Goal: Find specific page/section: Find specific page/section

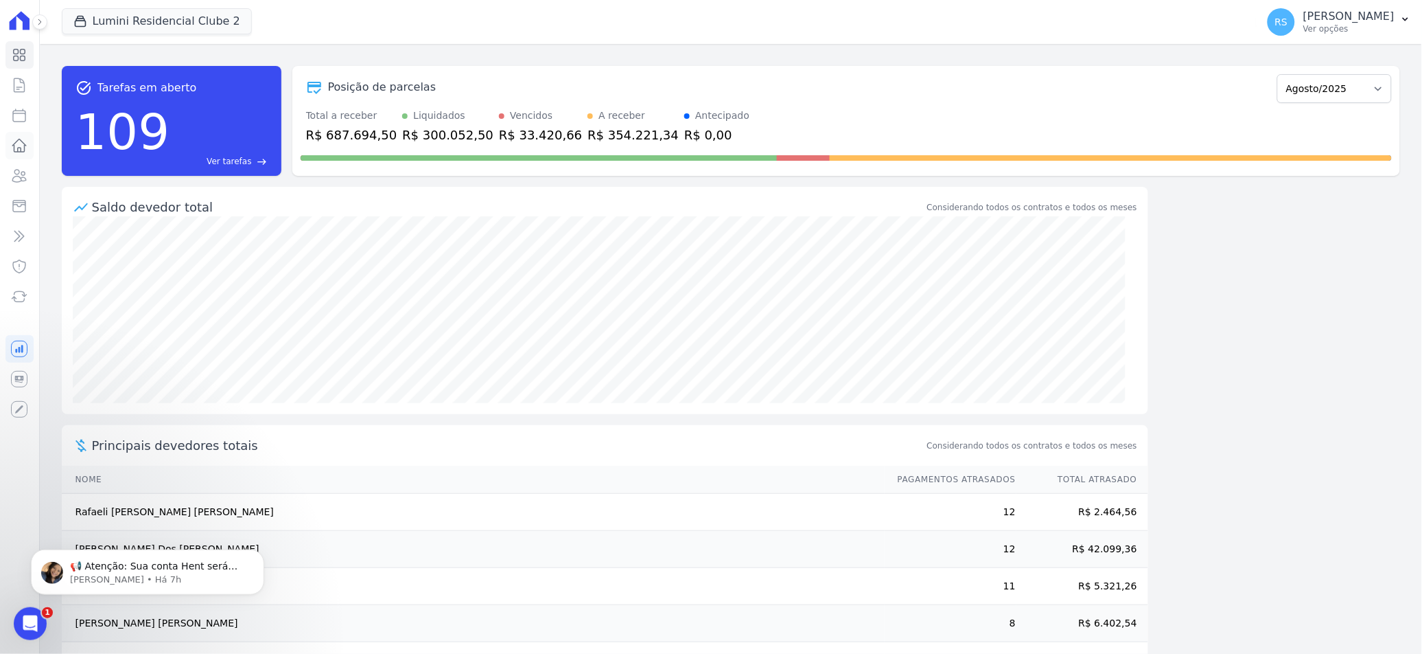
click at [21, 148] on icon at bounding box center [20, 145] width 14 height 12
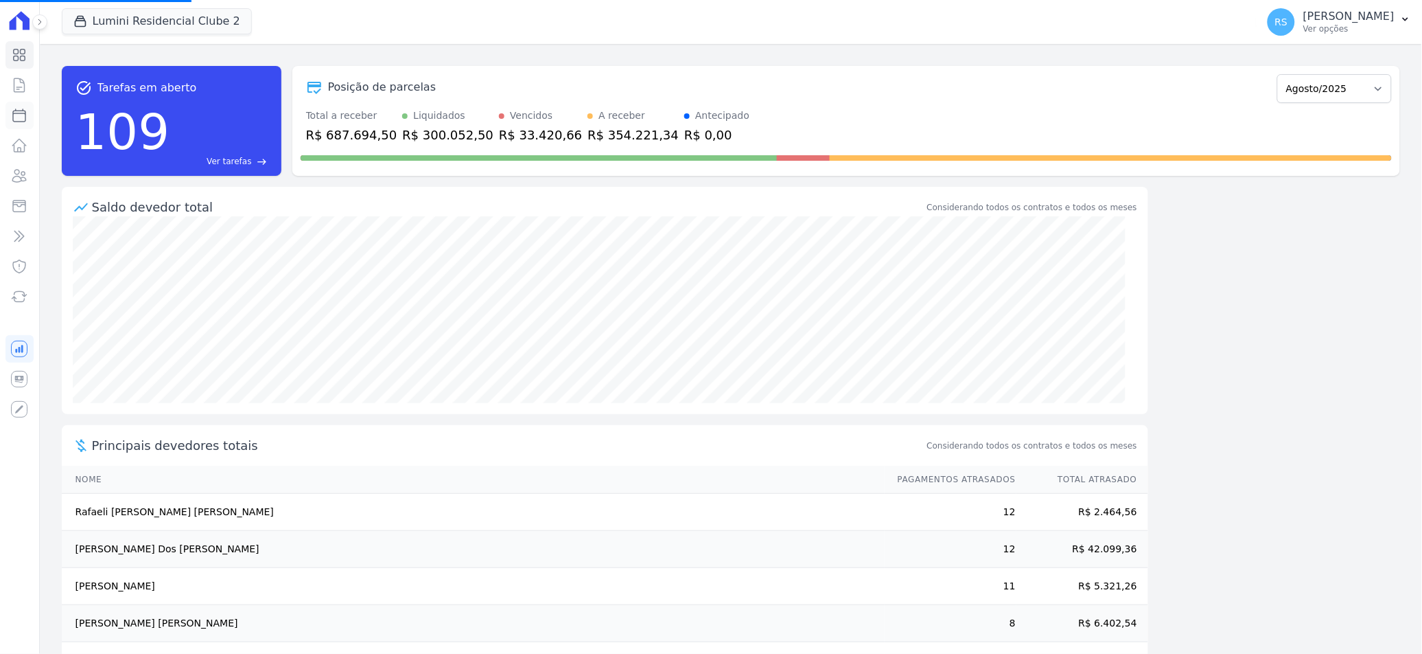
click at [20, 117] on icon at bounding box center [19, 115] width 16 height 16
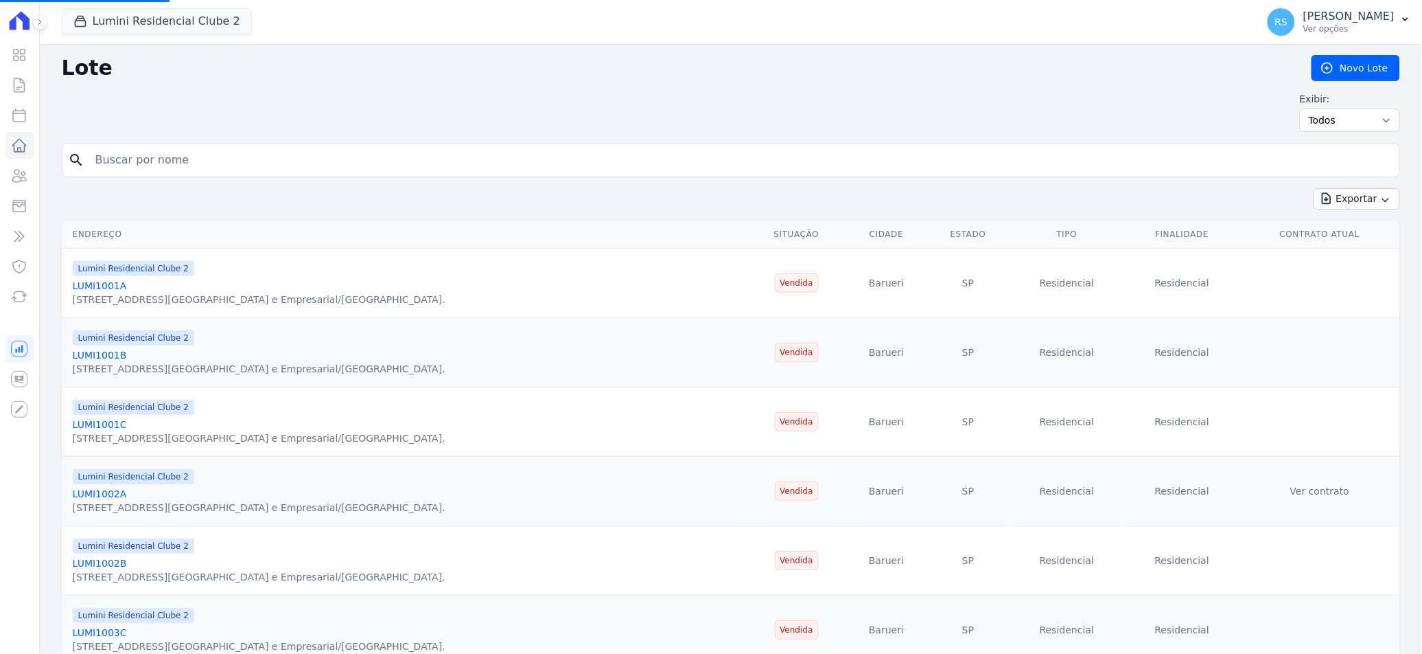
select select
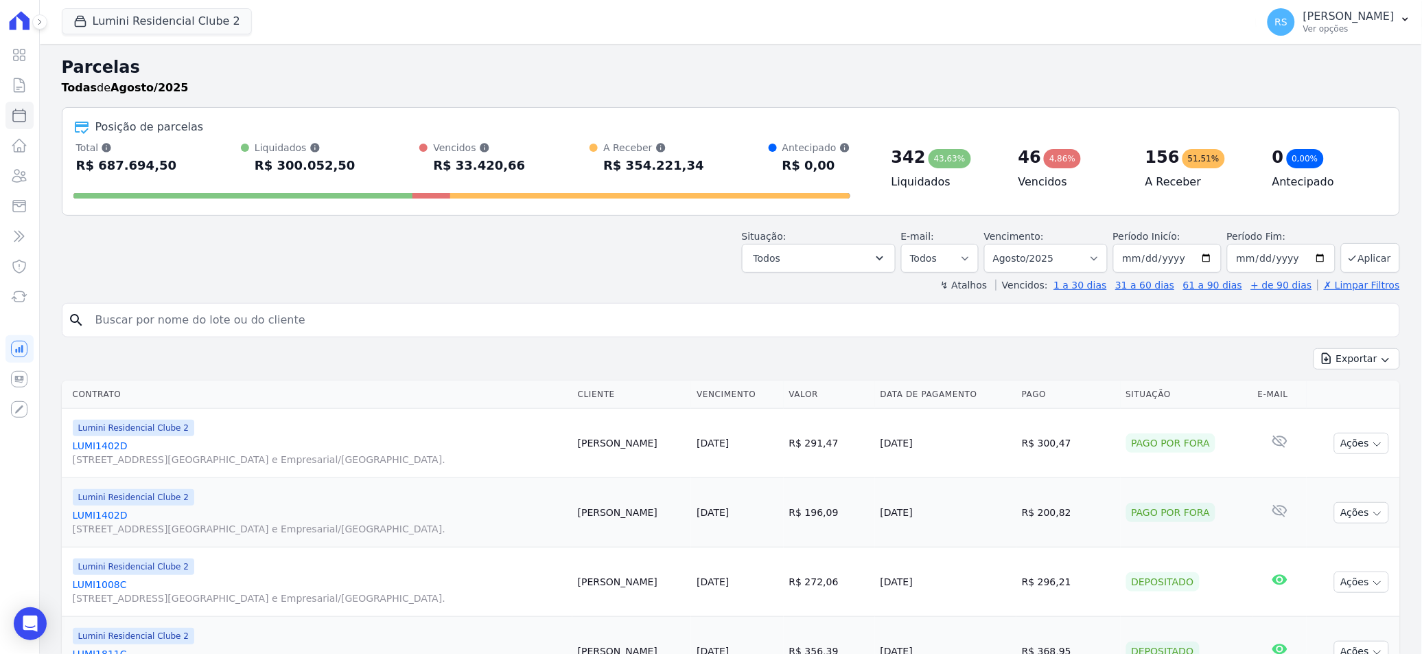
drag, startPoint x: 199, startPoint y: 325, endPoint x: 77, endPoint y: 325, distance: 122.2
click at [198, 325] on input "search" at bounding box center [740, 319] width 1307 height 27
click at [200, 320] on input "search" at bounding box center [740, 319] width 1307 height 27
paste input "[PERSON_NAME]"
type input "[PERSON_NAME]"
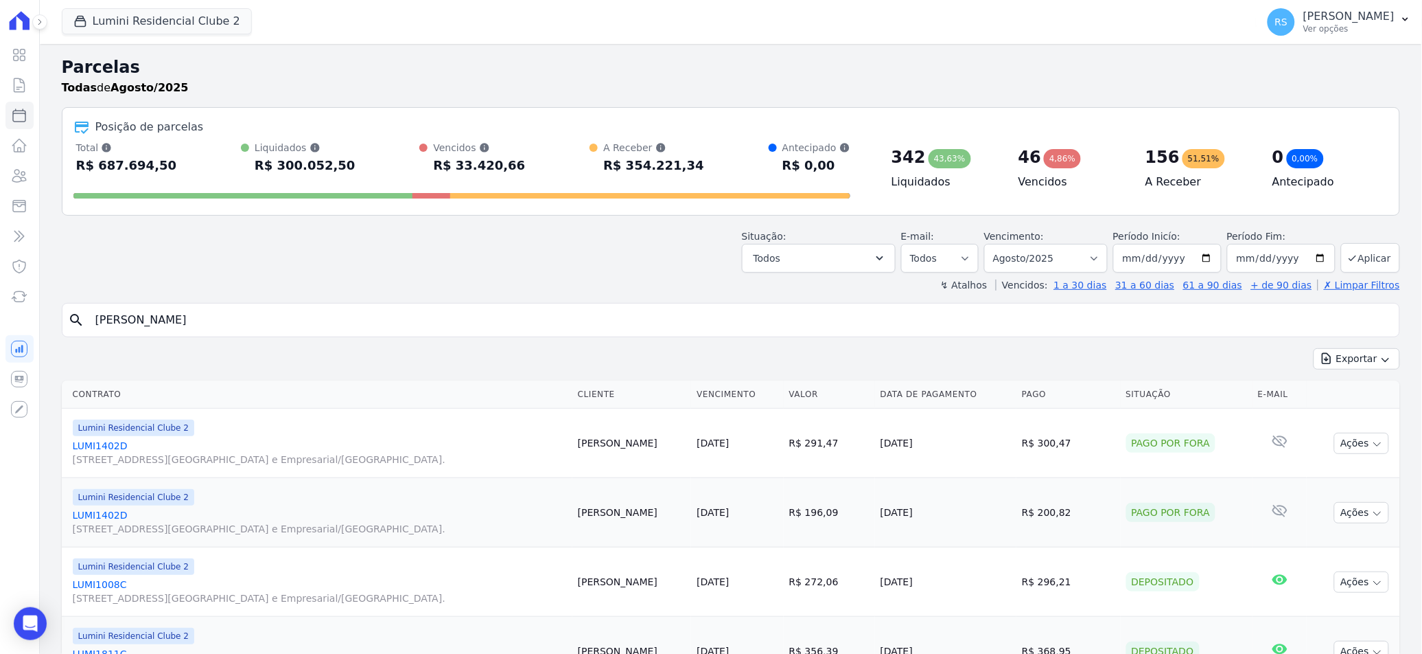
select select
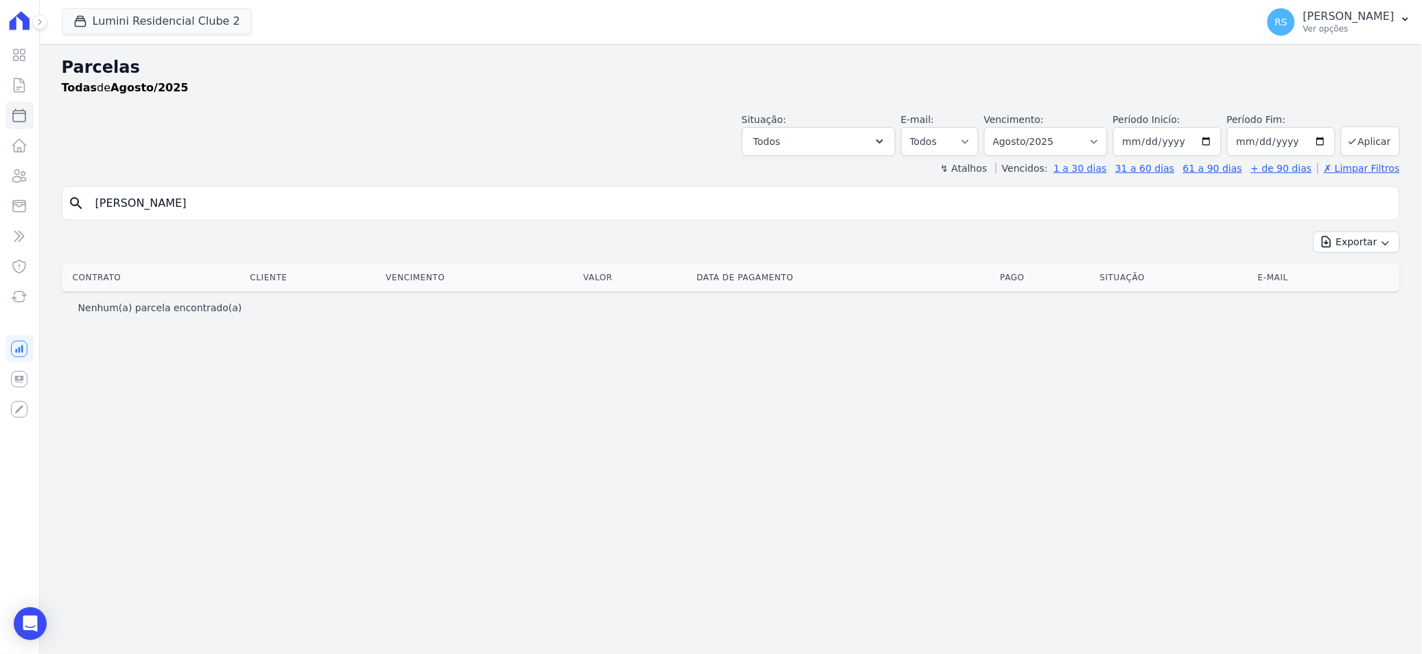
click at [166, 194] on input "[PERSON_NAME]" at bounding box center [740, 202] width 1307 height 27
click at [262, 192] on input "[PERSON_NAME]" at bounding box center [740, 202] width 1307 height 27
click at [157, 202] on input "[PERSON_NAME]" at bounding box center [740, 202] width 1307 height 27
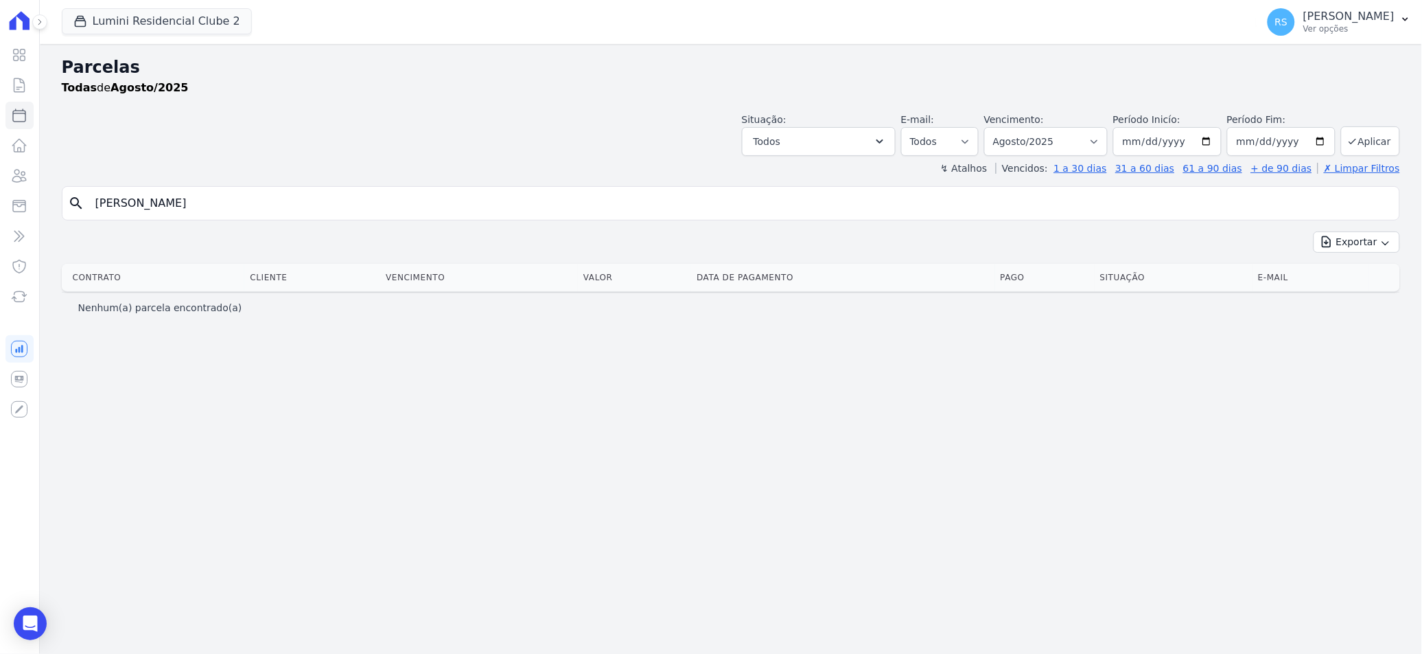
click at [157, 202] on input "[PERSON_NAME]" at bounding box center [740, 202] width 1307 height 27
type input "Alanis"
select select
click at [149, 202] on input "Alanis" at bounding box center [740, 202] width 1307 height 27
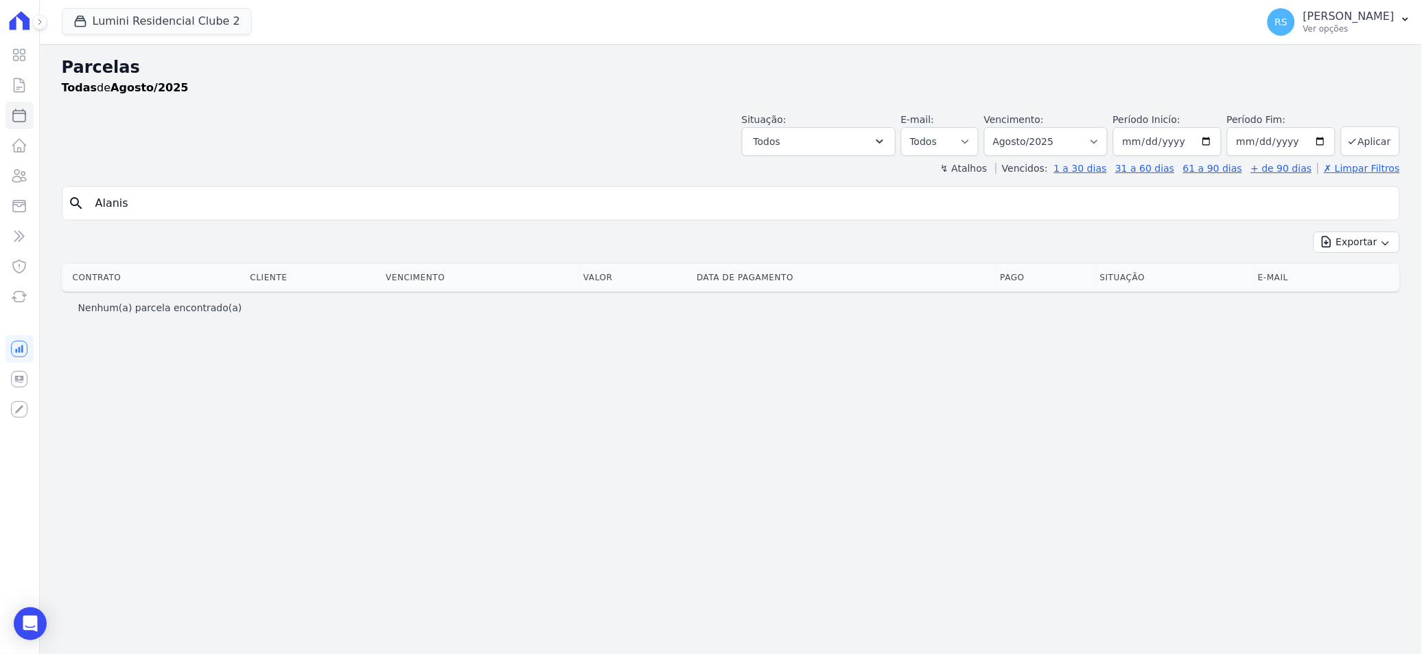
click at [149, 202] on input "Alanis" at bounding box center [740, 202] width 1307 height 27
type input "1704C"
select select
click at [149, 202] on input "1704C" at bounding box center [740, 202] width 1307 height 27
click at [222, 145] on div "Situação: Agendado Em Aberto Pago Processando Cancelado Vencido Transferindo De…" at bounding box center [731, 131] width 1339 height 49
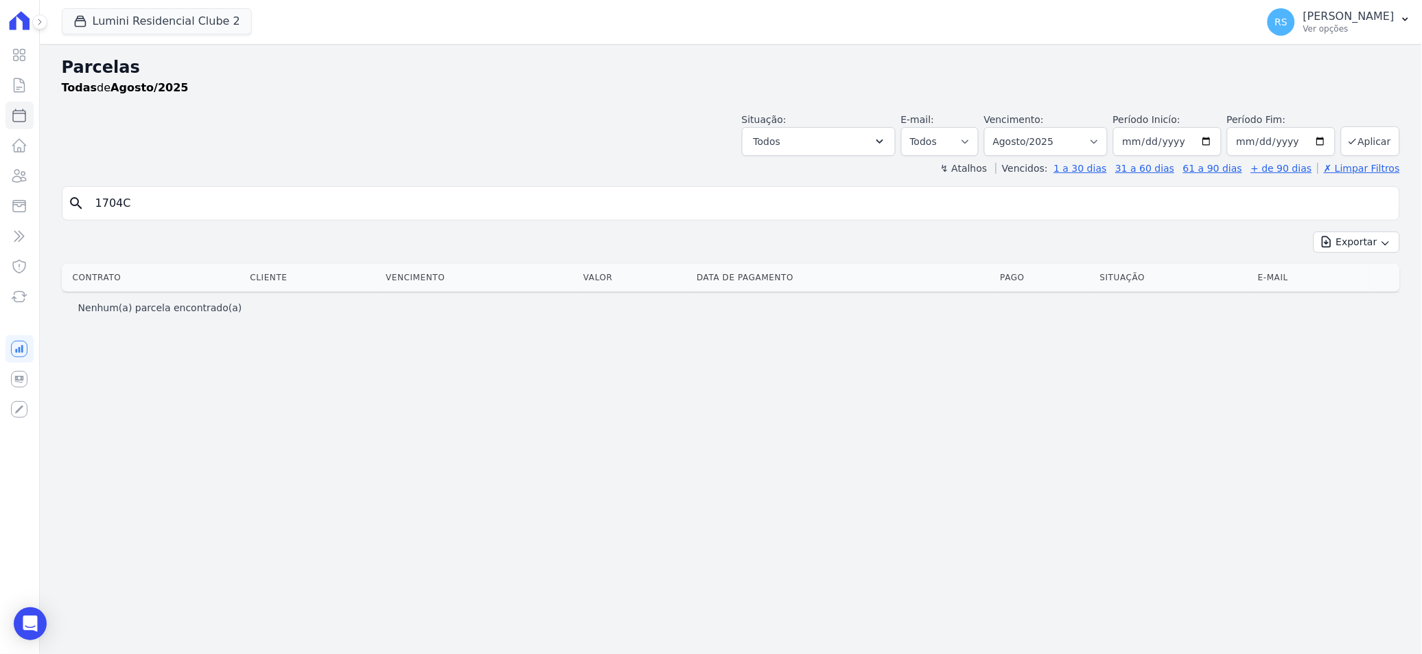
click at [257, 96] on div "Parcelas Todas de Agosto/2025" at bounding box center [731, 81] width 1339 height 52
click at [21, 377] on icon at bounding box center [19, 379] width 9 height 7
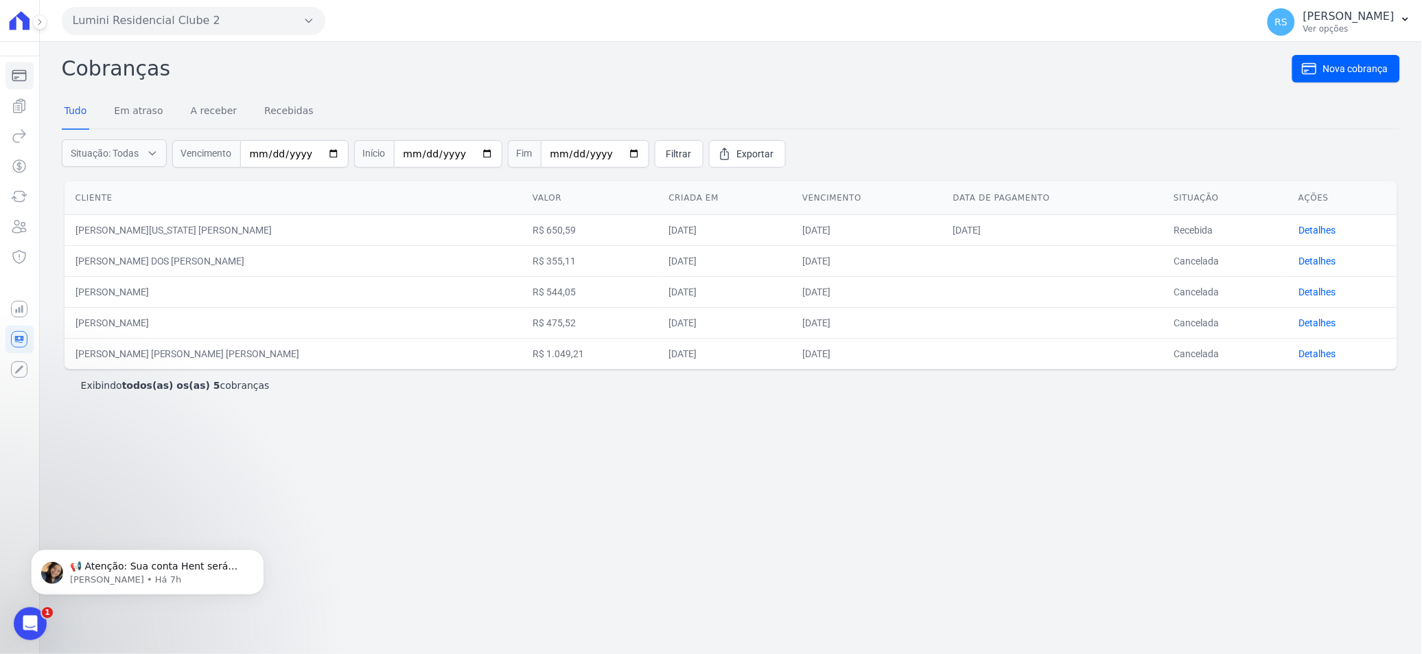
select select
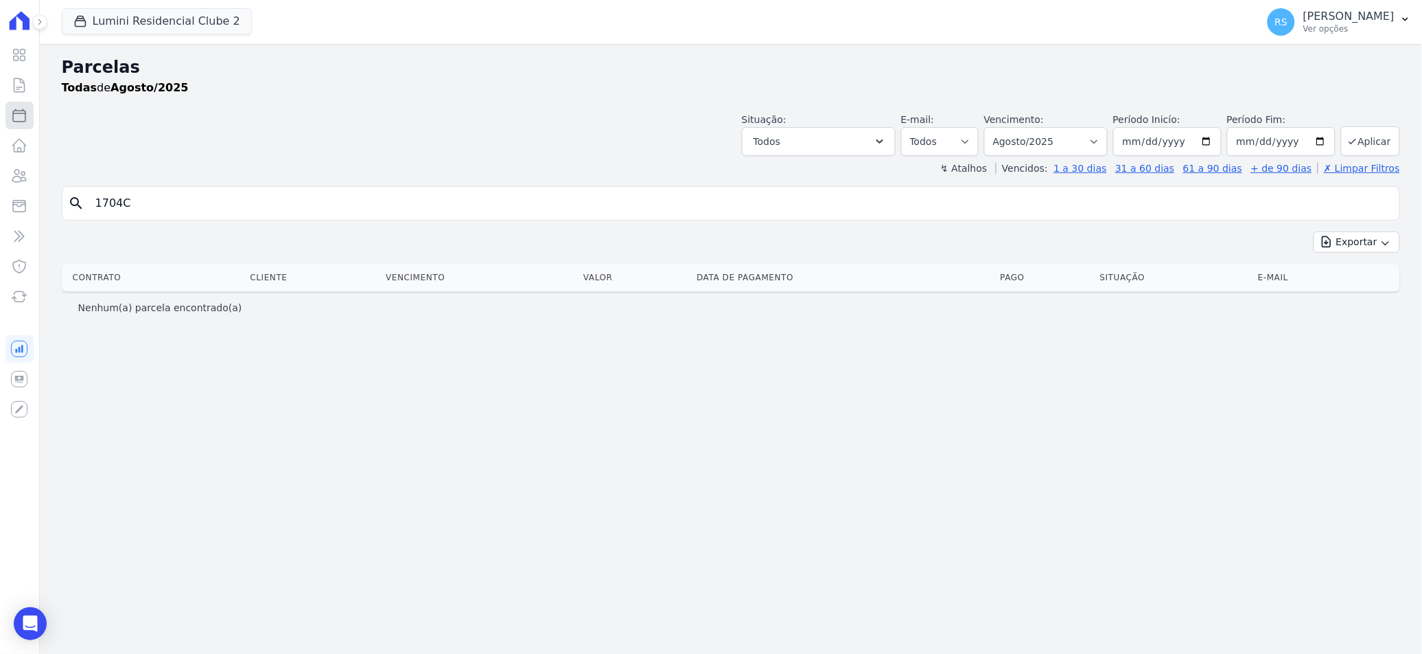
click at [21, 116] on icon at bounding box center [19, 115] width 16 height 16
select select
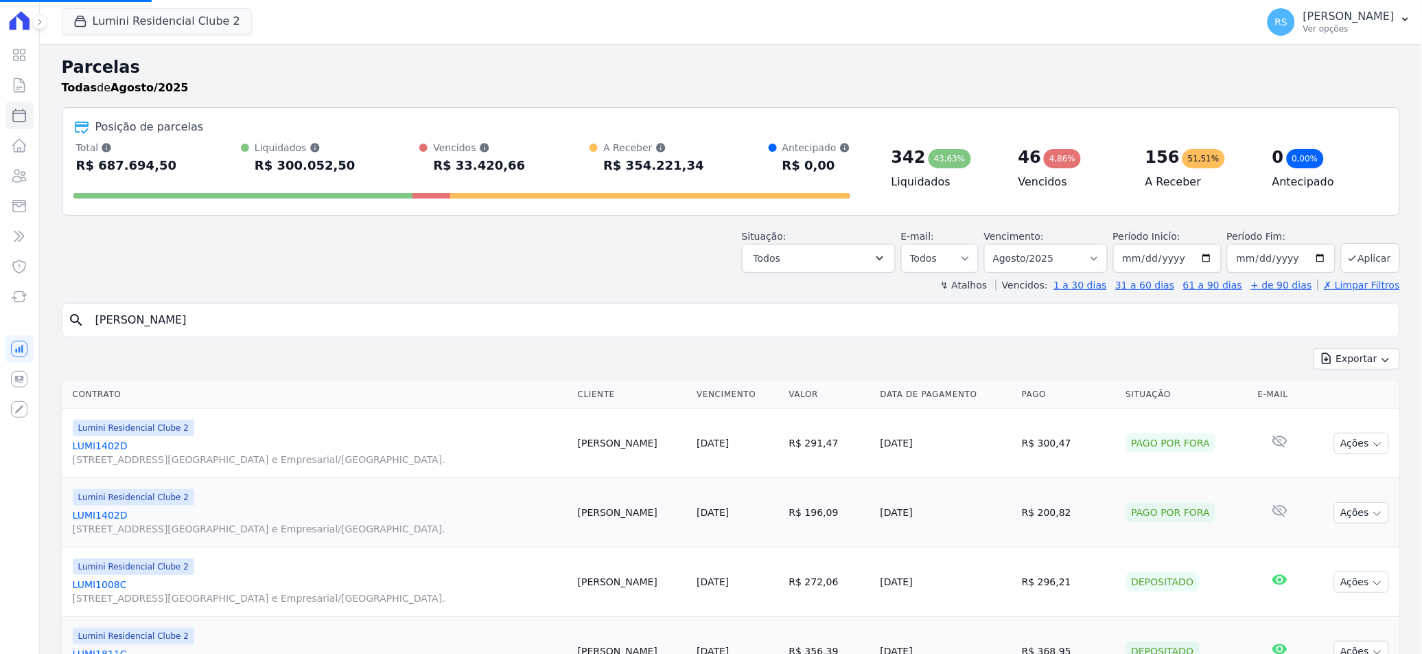
click at [260, 315] on input "[PERSON_NAME]" at bounding box center [740, 319] width 1307 height 27
select select
click at [21, 117] on icon at bounding box center [19, 115] width 16 height 16
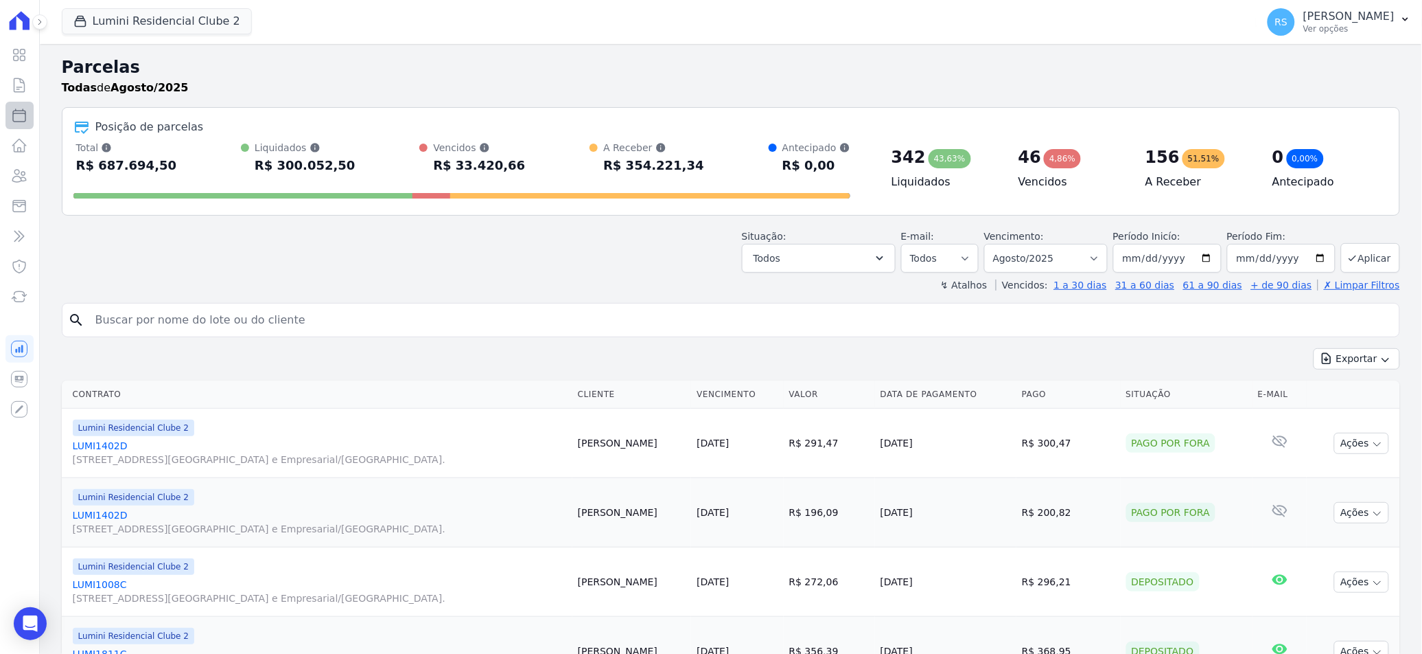
select select
click at [207, 327] on input "search" at bounding box center [740, 319] width 1307 height 27
click at [11, 85] on icon at bounding box center [19, 85] width 16 height 16
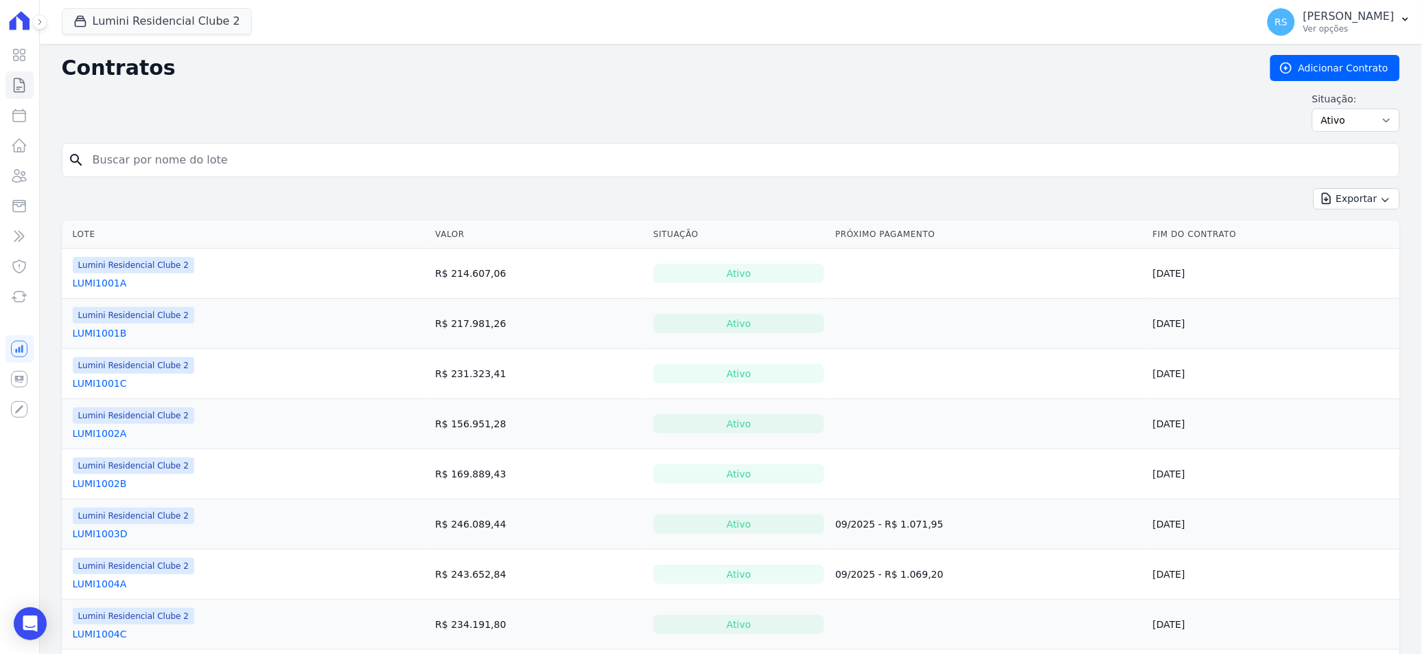
click at [224, 157] on input "search" at bounding box center [739, 159] width 1310 height 27
type input "1704"
